Goal: Find specific page/section: Find specific page/section

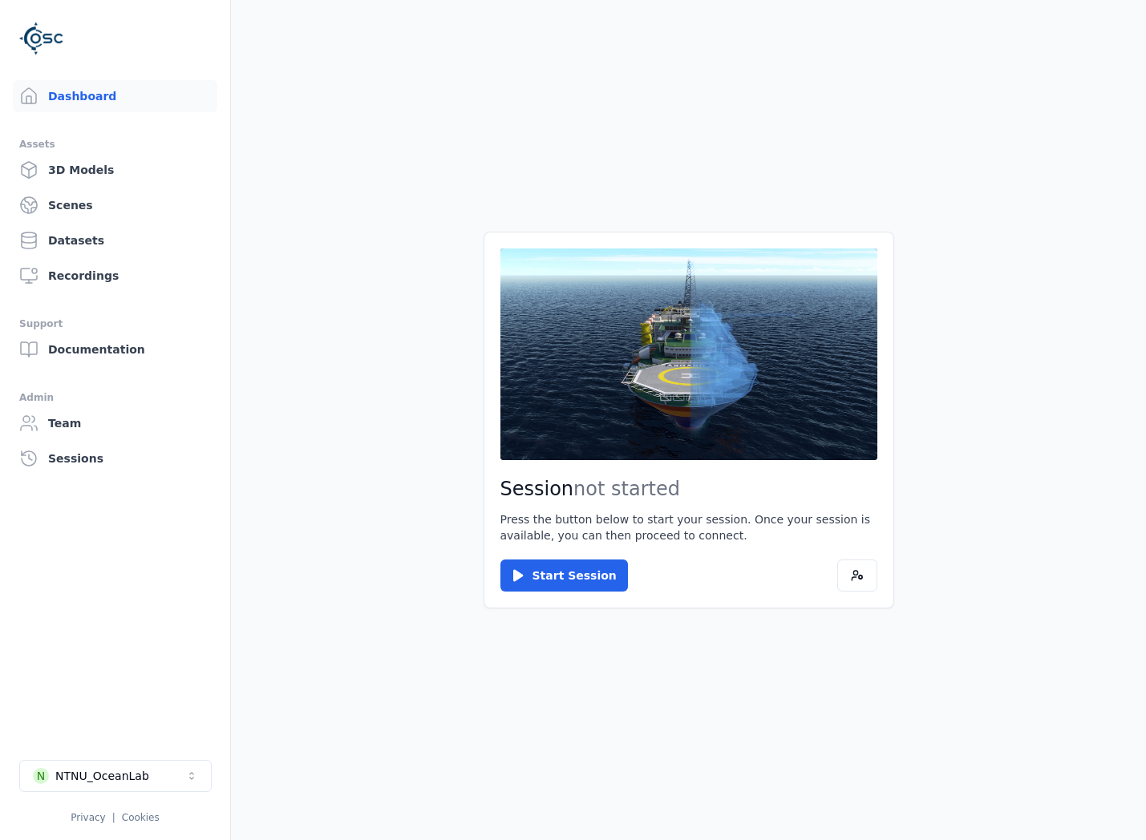
click at [156, 775] on button "N NTNU_OceanLab" at bounding box center [115, 776] width 192 height 32
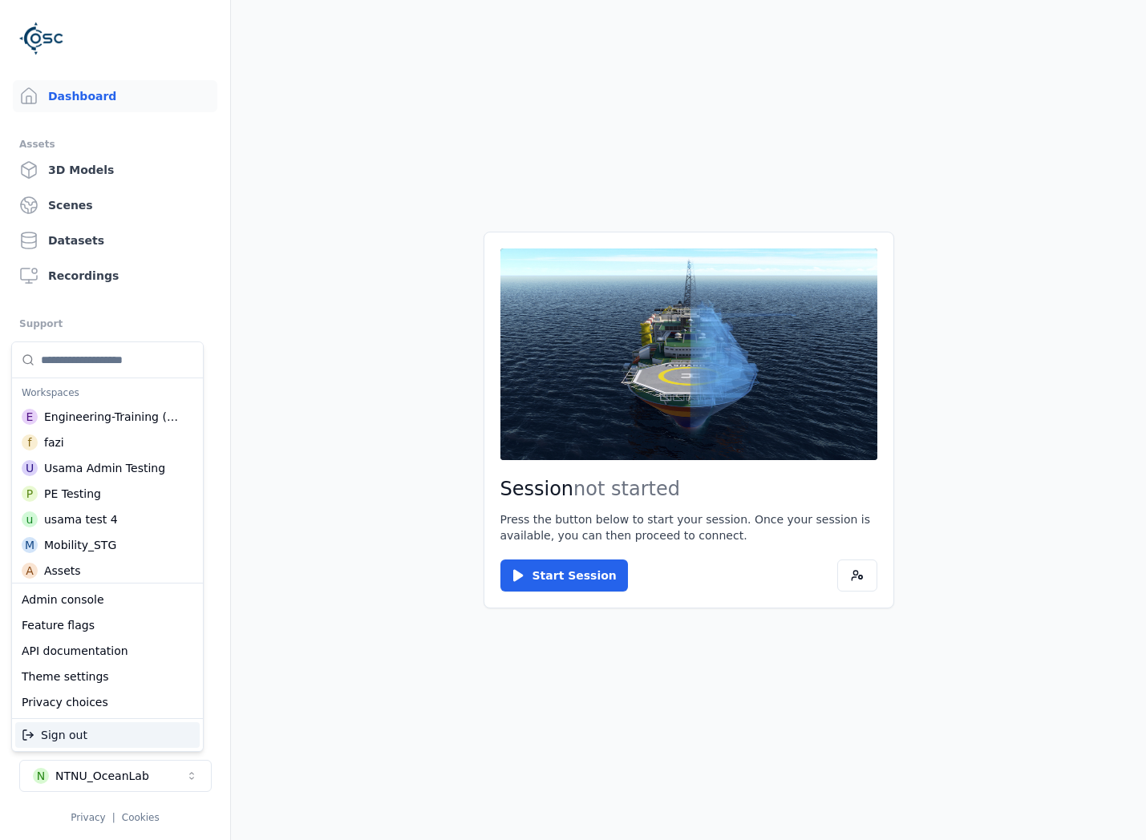
click at [157, 775] on html "Support Dashboard Assets 3D Models Scenes Datasets Recordings Support Documenta…" at bounding box center [573, 420] width 1146 height 840
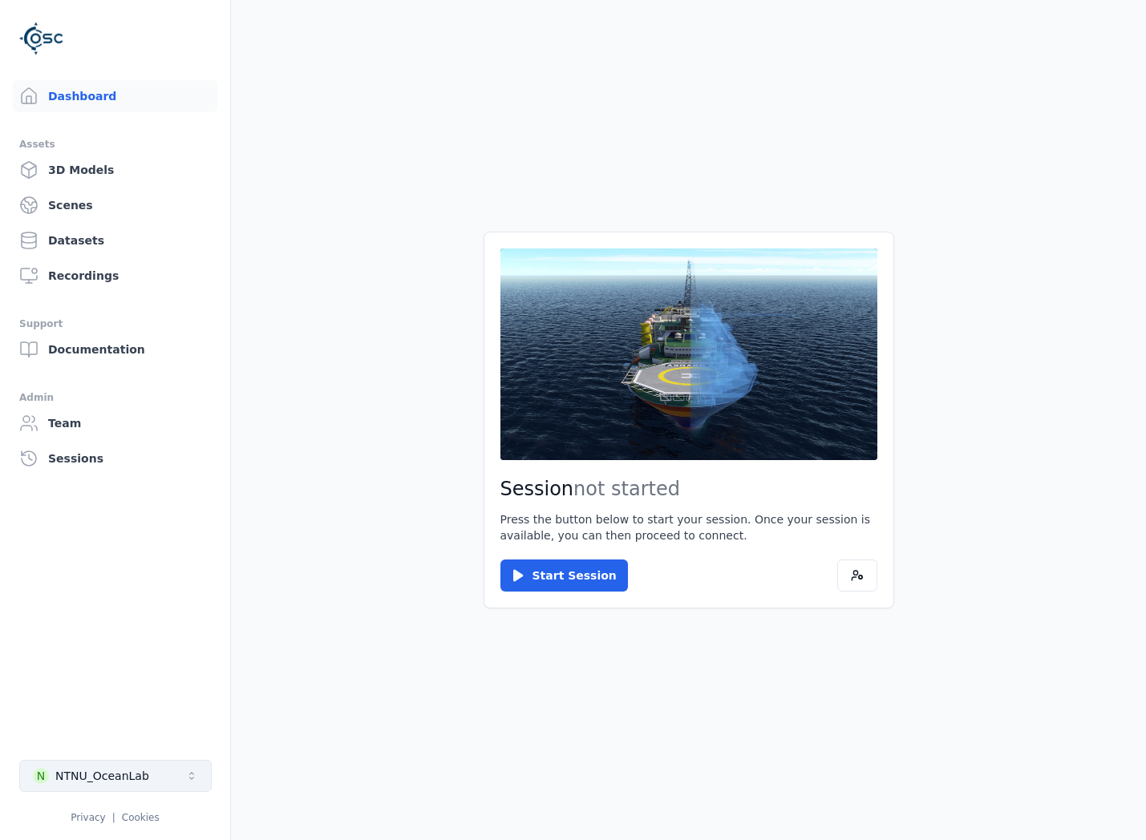
click at [157, 775] on button "N NTNU_OceanLab" at bounding box center [115, 776] width 192 height 32
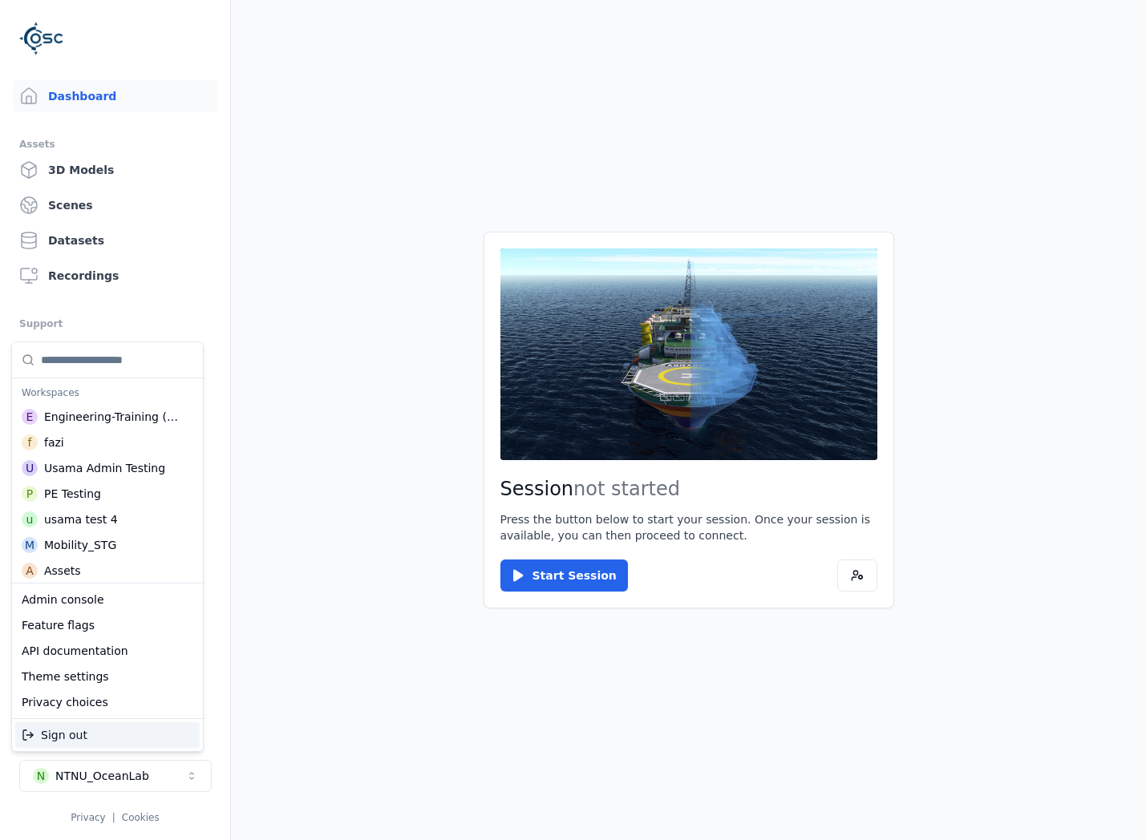
click at [157, 775] on html "Support Dashboard Assets 3D Models Scenes Datasets Recordings Support Documenta…" at bounding box center [573, 420] width 1146 height 840
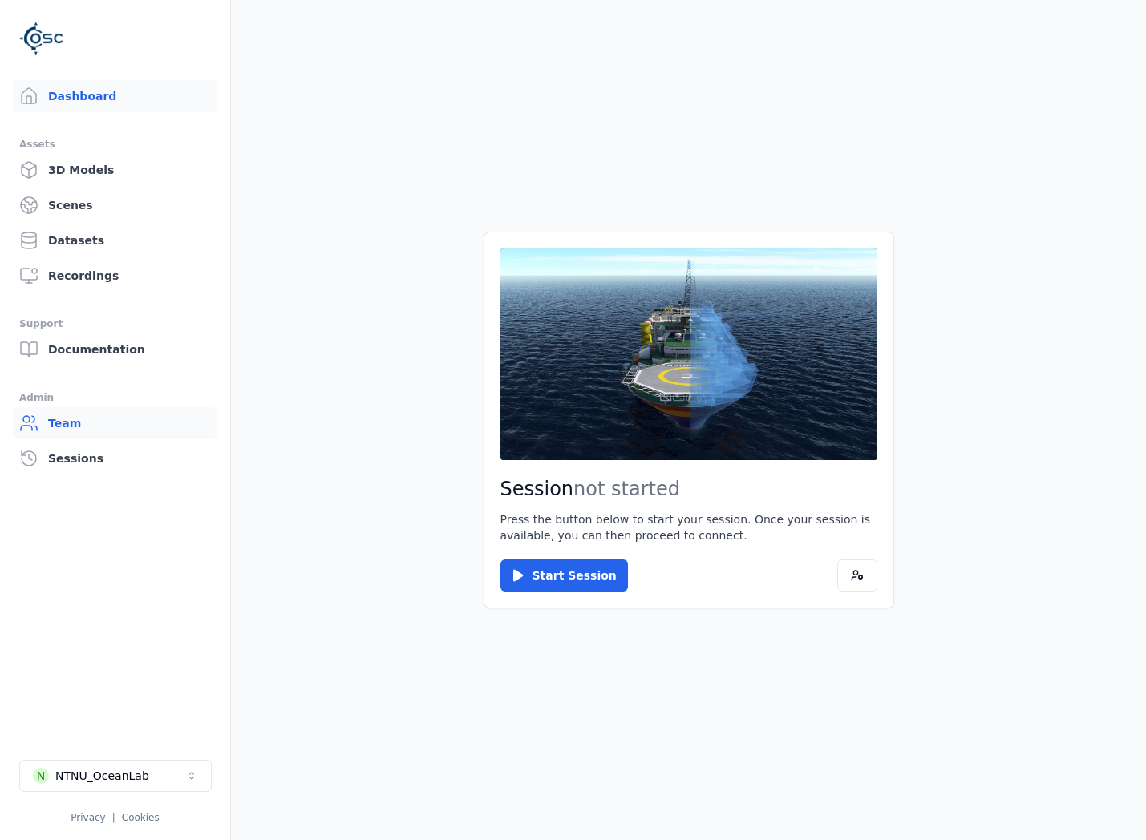
click at [76, 420] on link "Team" at bounding box center [115, 423] width 205 height 32
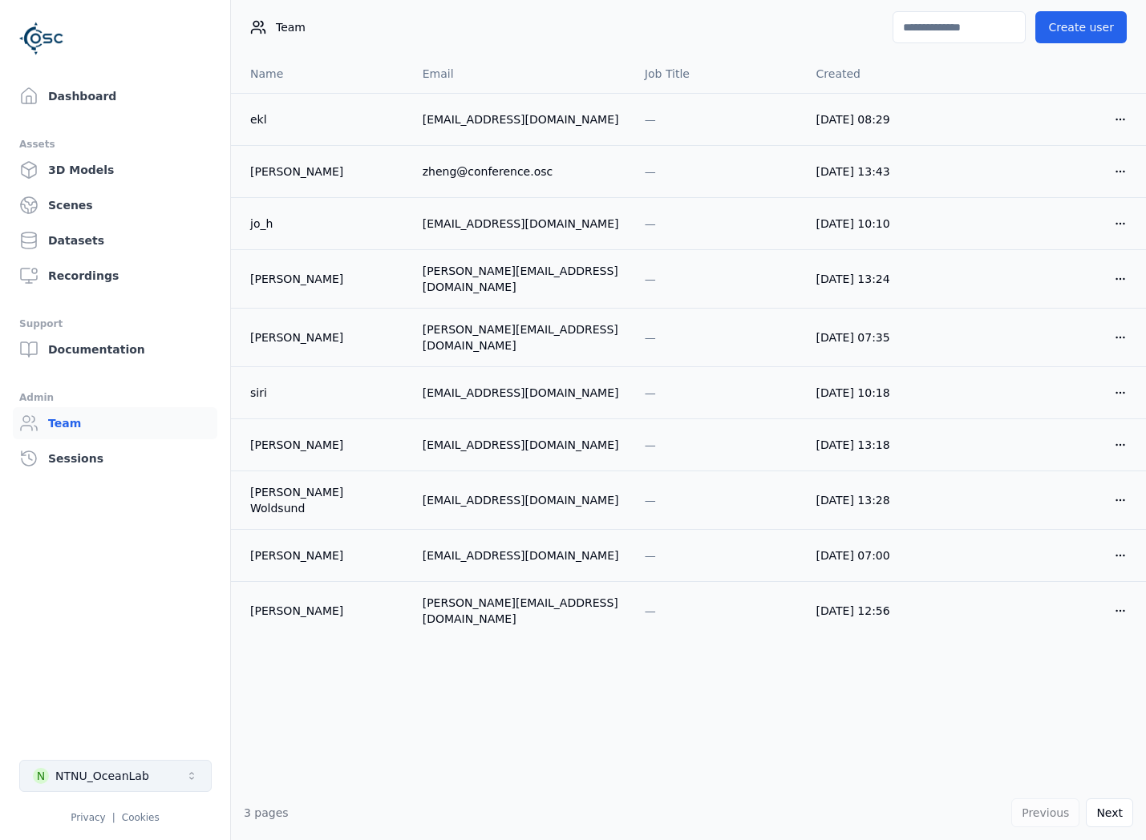
click at [139, 786] on button "N NTNU_OceanLab" at bounding box center [115, 776] width 192 height 32
type input "****"
click at [101, 776] on div "NTNU_OceanLab" at bounding box center [102, 776] width 94 height 16
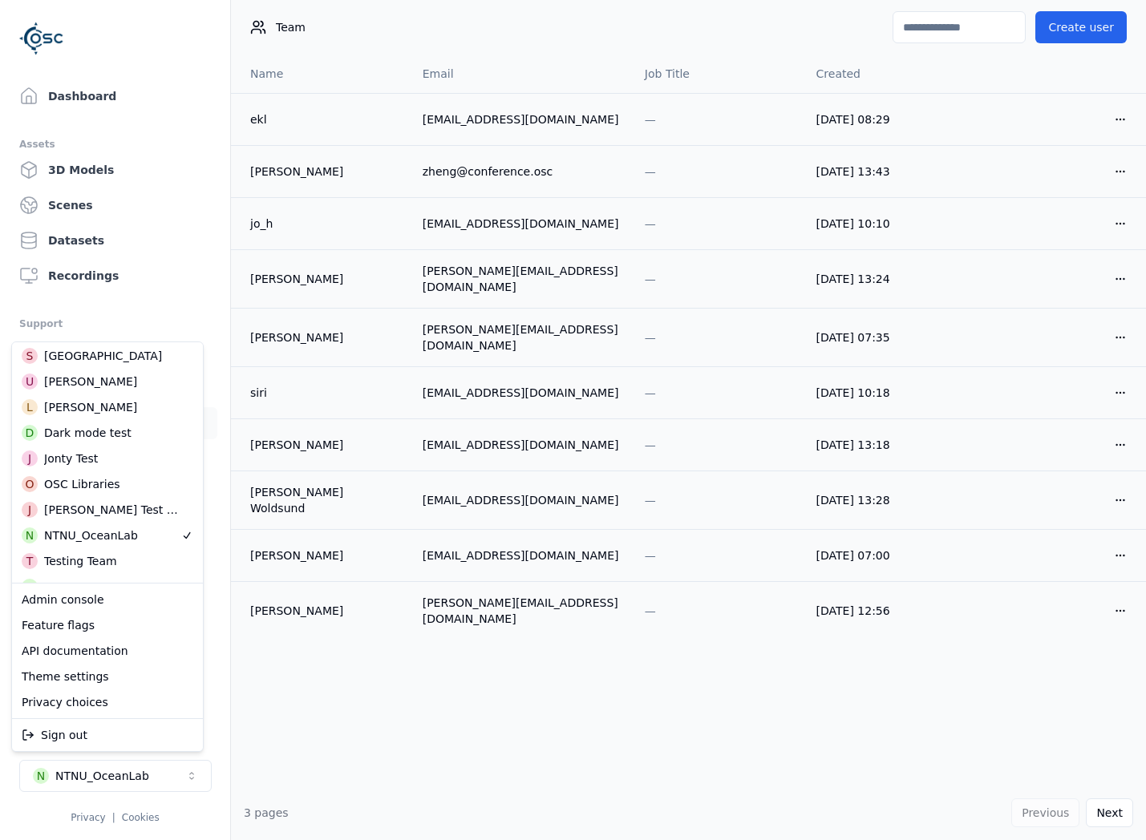
scroll to position [517, 0]
